Goal: Check status

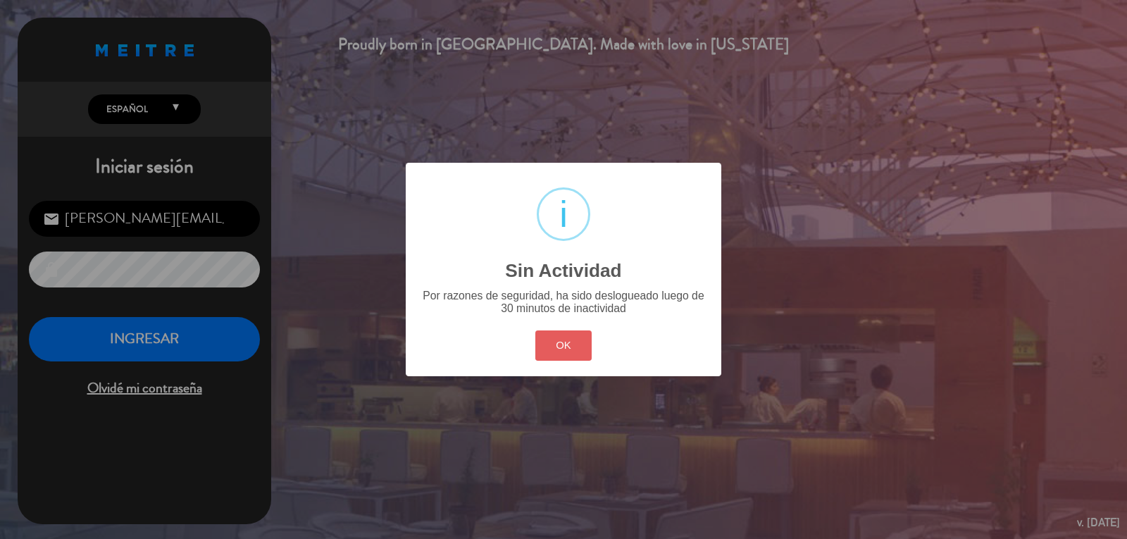
click at [580, 360] on button "OK" at bounding box center [563, 345] width 57 height 30
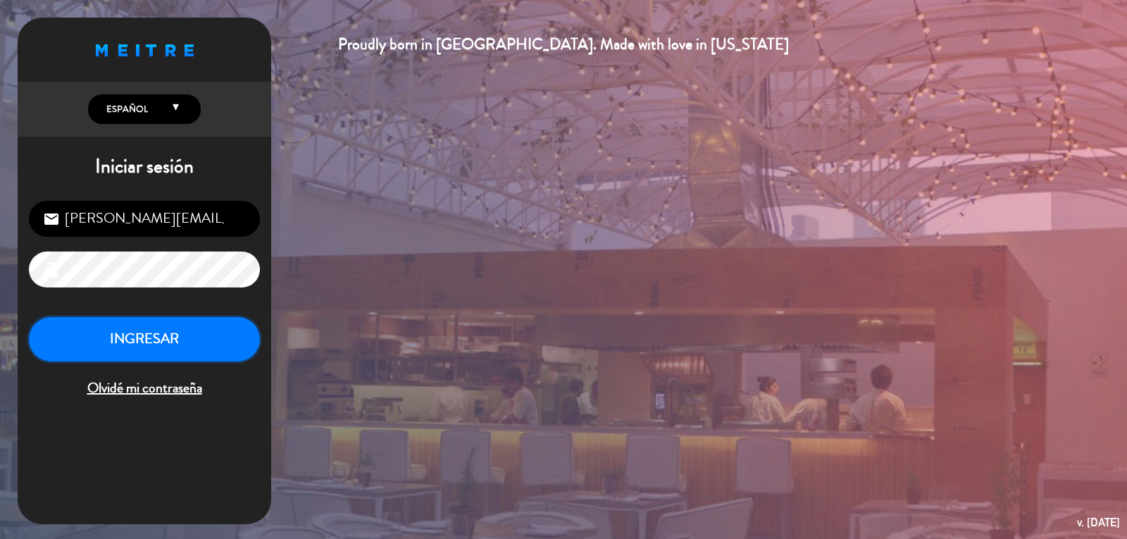
click at [206, 345] on button "INGRESAR" at bounding box center [144, 339] width 231 height 44
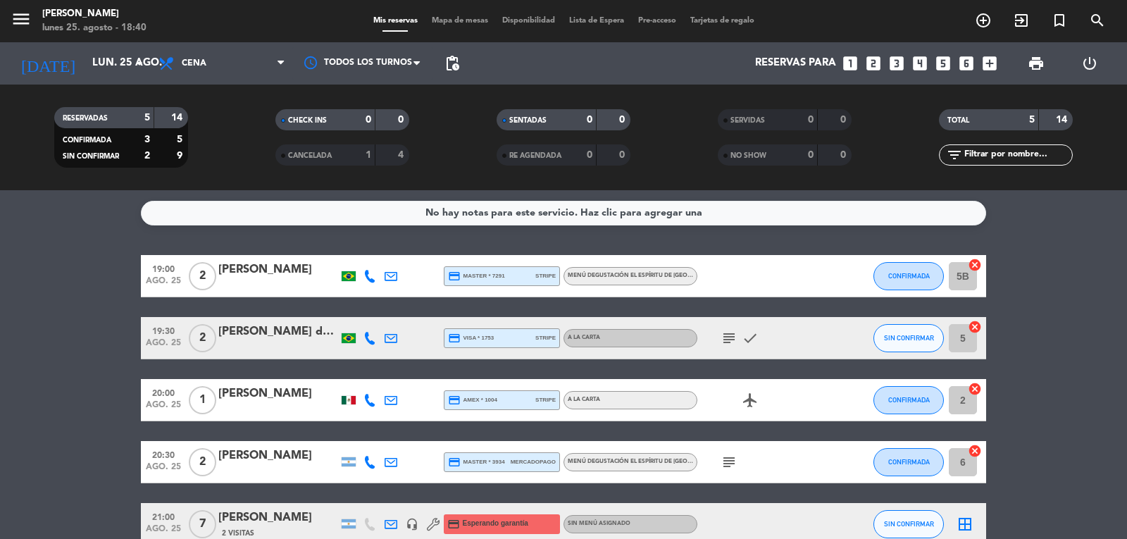
click at [75, 307] on bookings-row "19:00 [DATE] 2 [PERSON_NAME] credit_card master * 7291 stripe Menú degustación …" at bounding box center [563, 400] width 1127 height 290
click at [53, 380] on bookings-row "19:00 [DATE] 2 [PERSON_NAME] credit_card master * 7291 stripe Menú degustación …" at bounding box center [563, 400] width 1127 height 290
click at [43, 322] on bookings-row "19:00 [DATE] 2 [PERSON_NAME] credit_card master * 7291 stripe Menú degustación …" at bounding box center [563, 400] width 1127 height 290
click at [54, 322] on bookings-row "19:00 [DATE] 2 [PERSON_NAME] credit_card master * 7291 stripe Menú degustación …" at bounding box center [563, 400] width 1127 height 290
click at [68, 283] on bookings-row "19:00 [DATE] 2 [PERSON_NAME] credit_card master * 7291 stripe Menú degustación …" at bounding box center [563, 400] width 1127 height 290
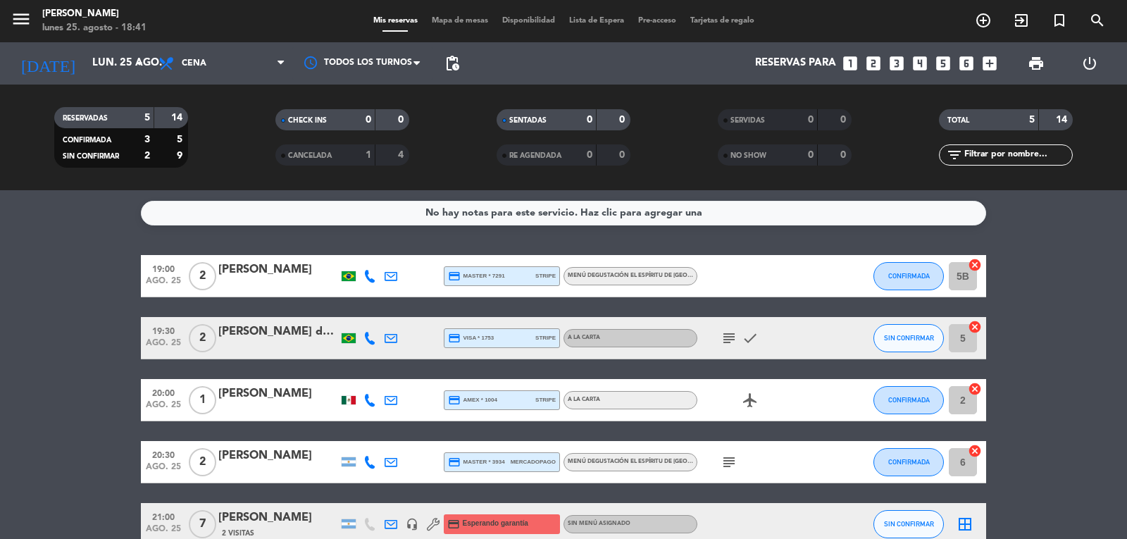
click at [66, 264] on bookings-row "19:00 [DATE] 2 [PERSON_NAME] credit_card master * 7291 stripe Menú degustación …" at bounding box center [563, 400] width 1127 height 290
click at [1079, 271] on bookings-row "19:00 [DATE] 2 [PERSON_NAME] credit_card master * 7291 stripe Menú degustación …" at bounding box center [563, 400] width 1127 height 290
click at [97, 268] on bookings-row "19:00 [DATE] 2 [PERSON_NAME] credit_card master * 7291 stripe Menú degustación …" at bounding box center [563, 400] width 1127 height 290
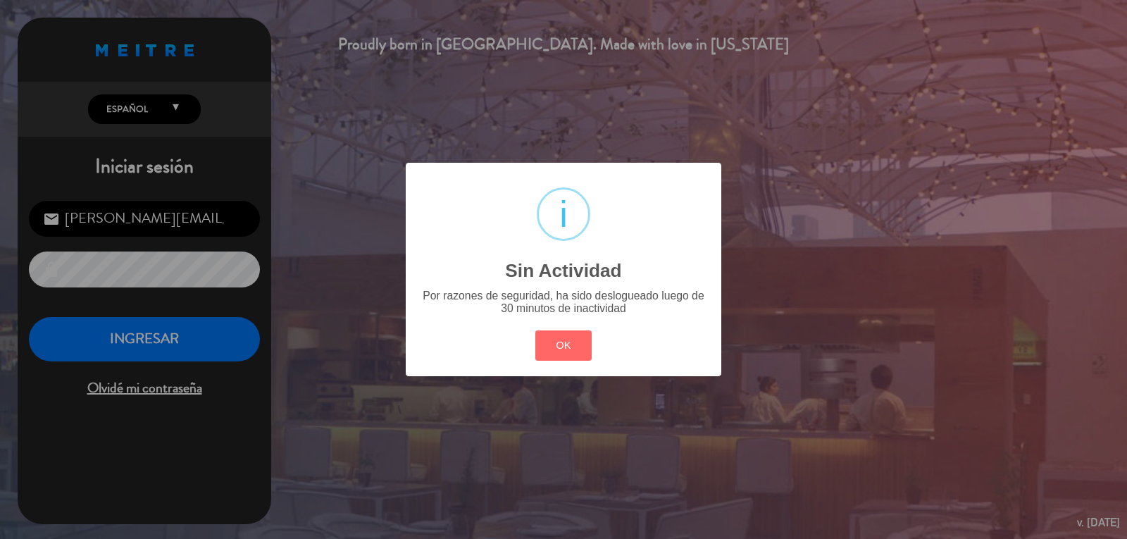
click at [556, 328] on div "OK Cancel" at bounding box center [563, 345] width 63 height 37
click at [564, 352] on button "OK" at bounding box center [563, 345] width 57 height 30
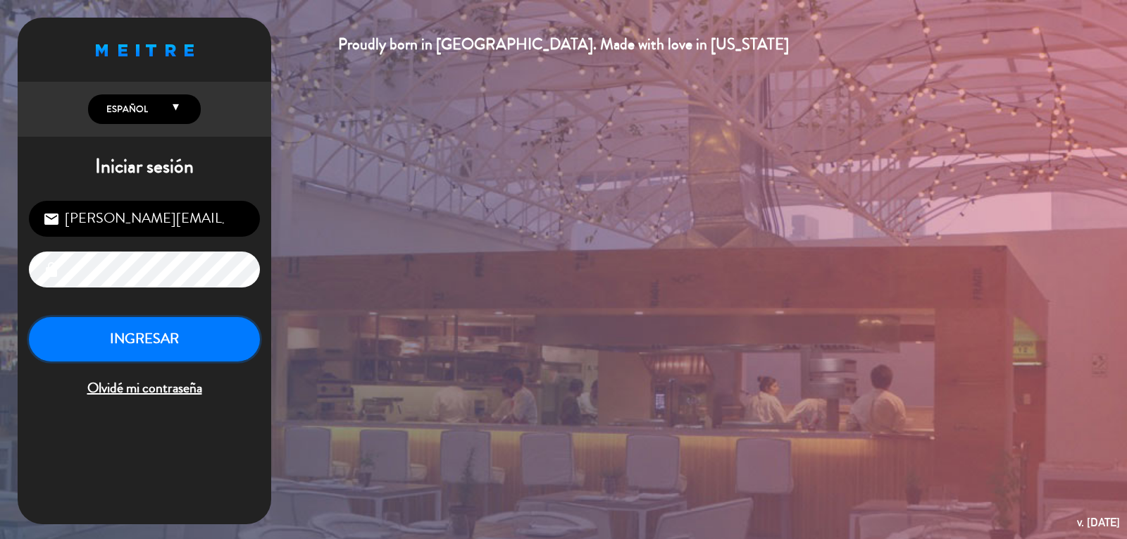
click at [201, 354] on button "INGRESAR" at bounding box center [144, 339] width 231 height 44
